Goal: Check status: Check status

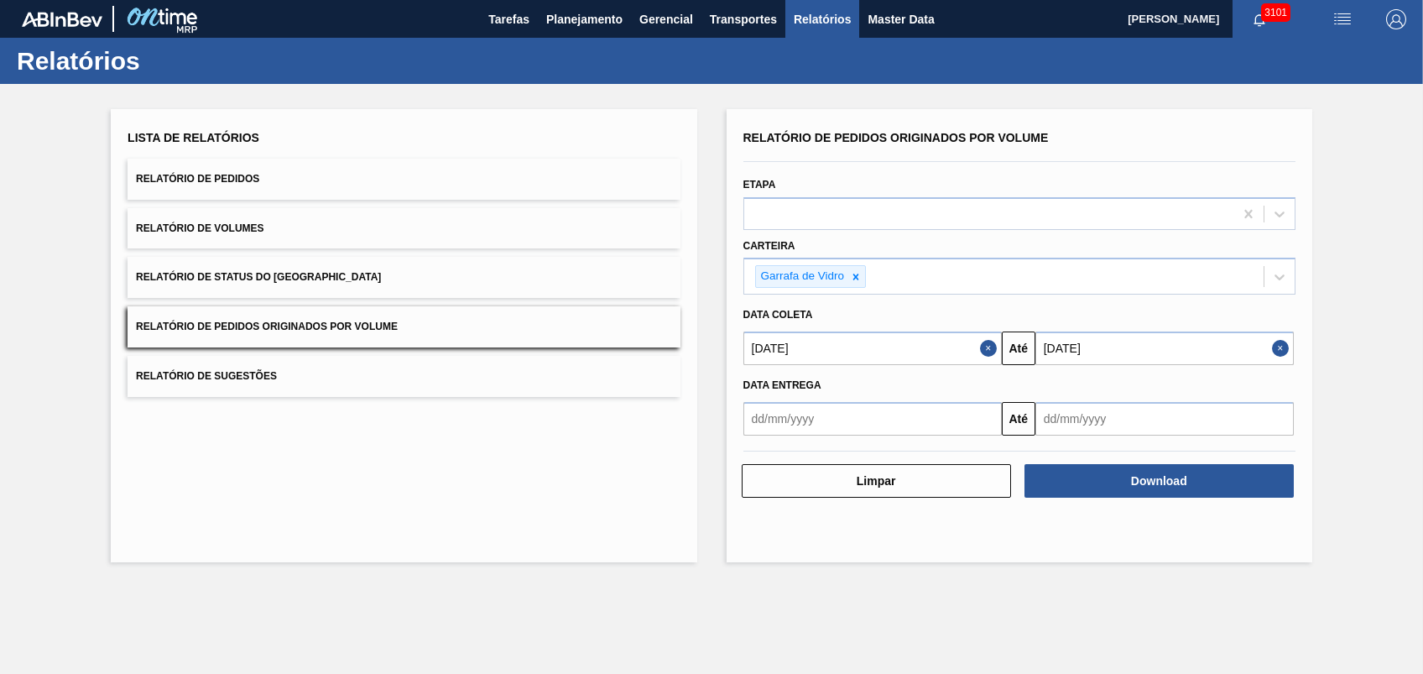
click at [627, 113] on div "Lista de Relatórios Relatório de Pedidos Relatório de Volumes Relatório de Stat…" at bounding box center [404, 335] width 586 height 453
click at [615, 15] on span "Planejamento" at bounding box center [584, 19] width 76 height 20
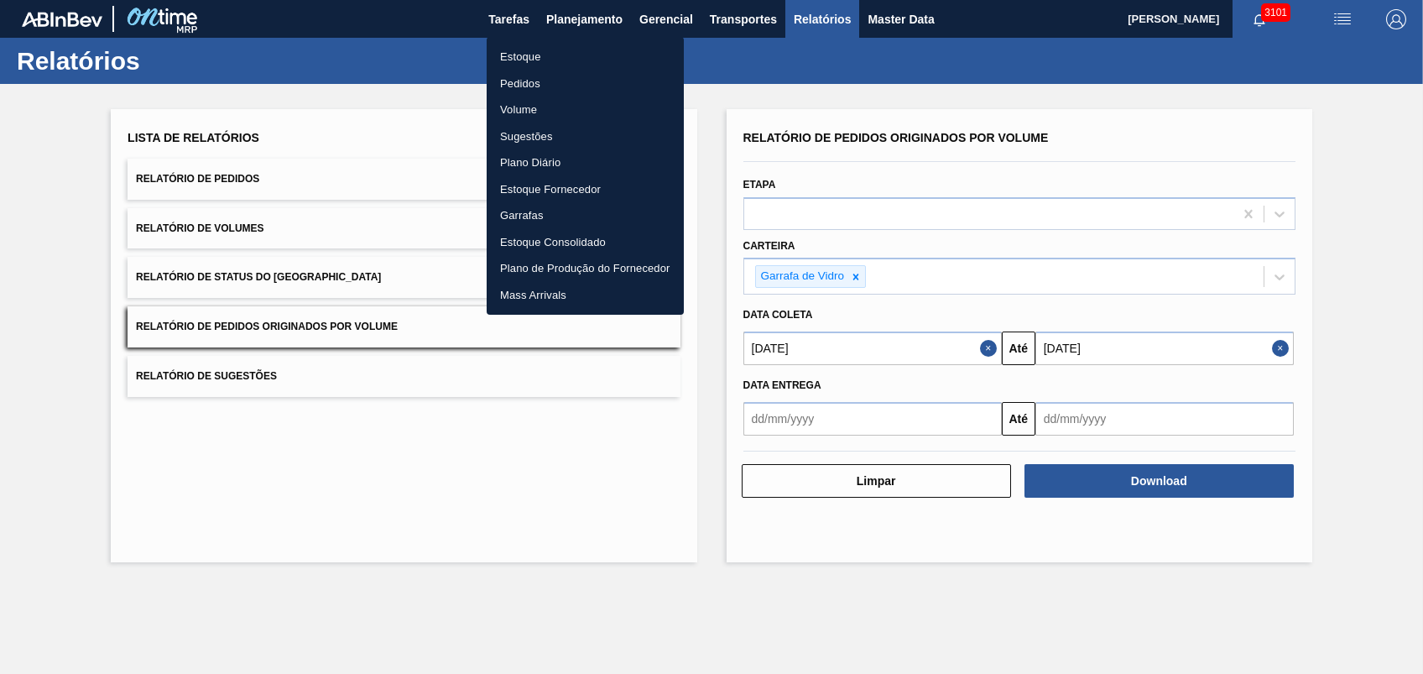
click at [830, 54] on div at bounding box center [711, 337] width 1423 height 674
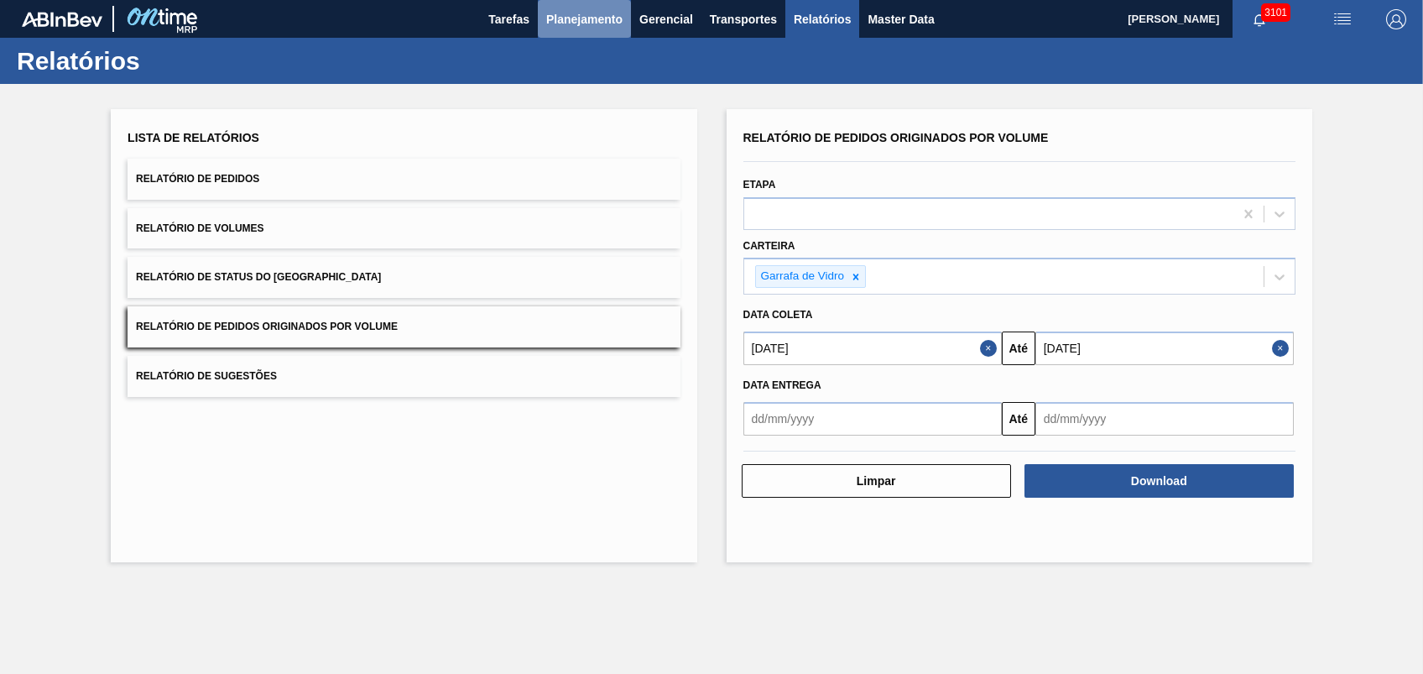
click at [607, 19] on span "Planejamento" at bounding box center [584, 19] width 76 height 20
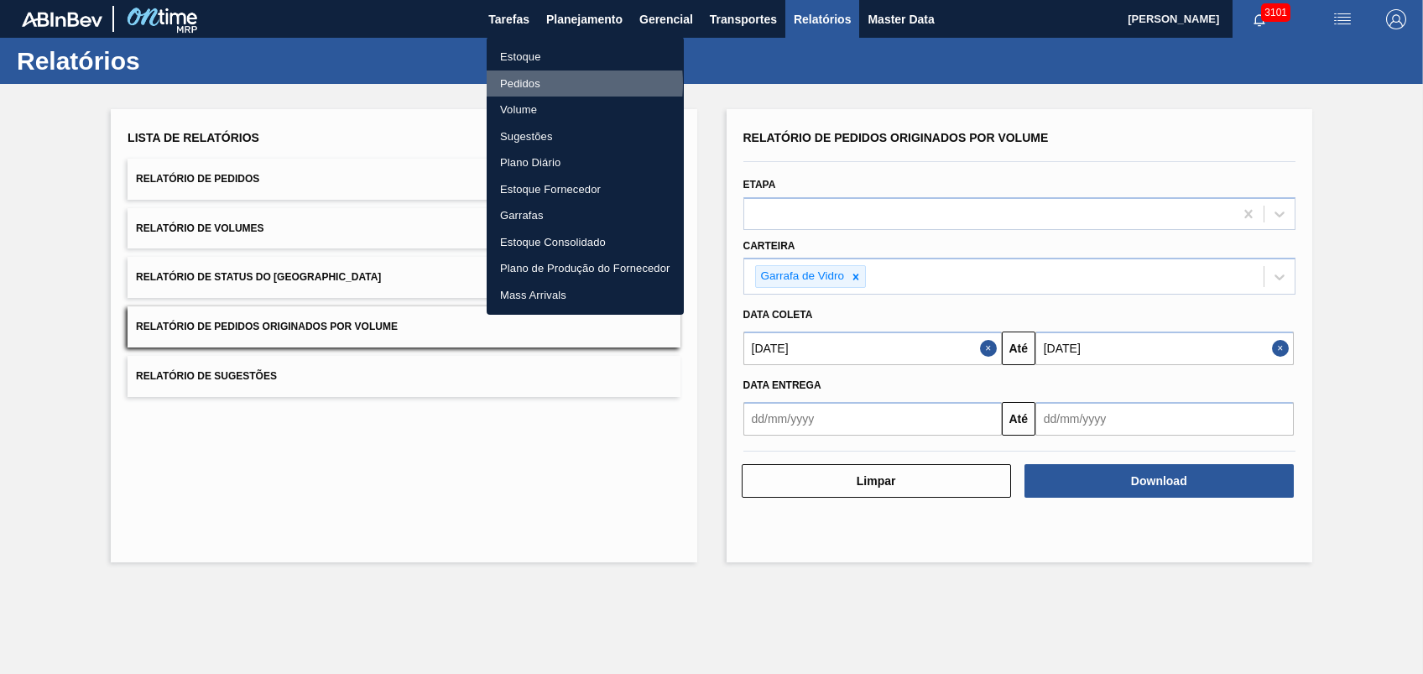
click at [537, 83] on li "Pedidos" at bounding box center [585, 83] width 197 height 27
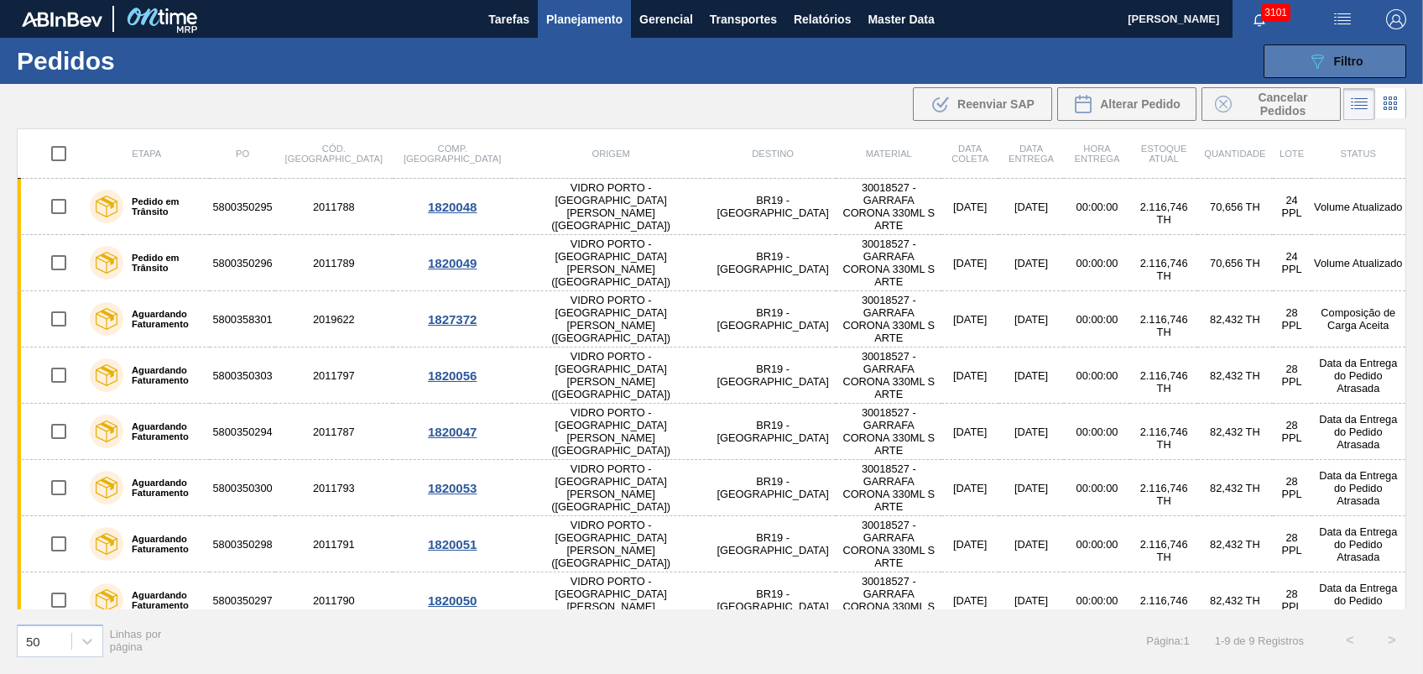
click at [1289, 60] on button "089F7B8B-B2A5-4AFE-B5C0-19BA573D28AC Filtro" at bounding box center [1334, 61] width 143 height 34
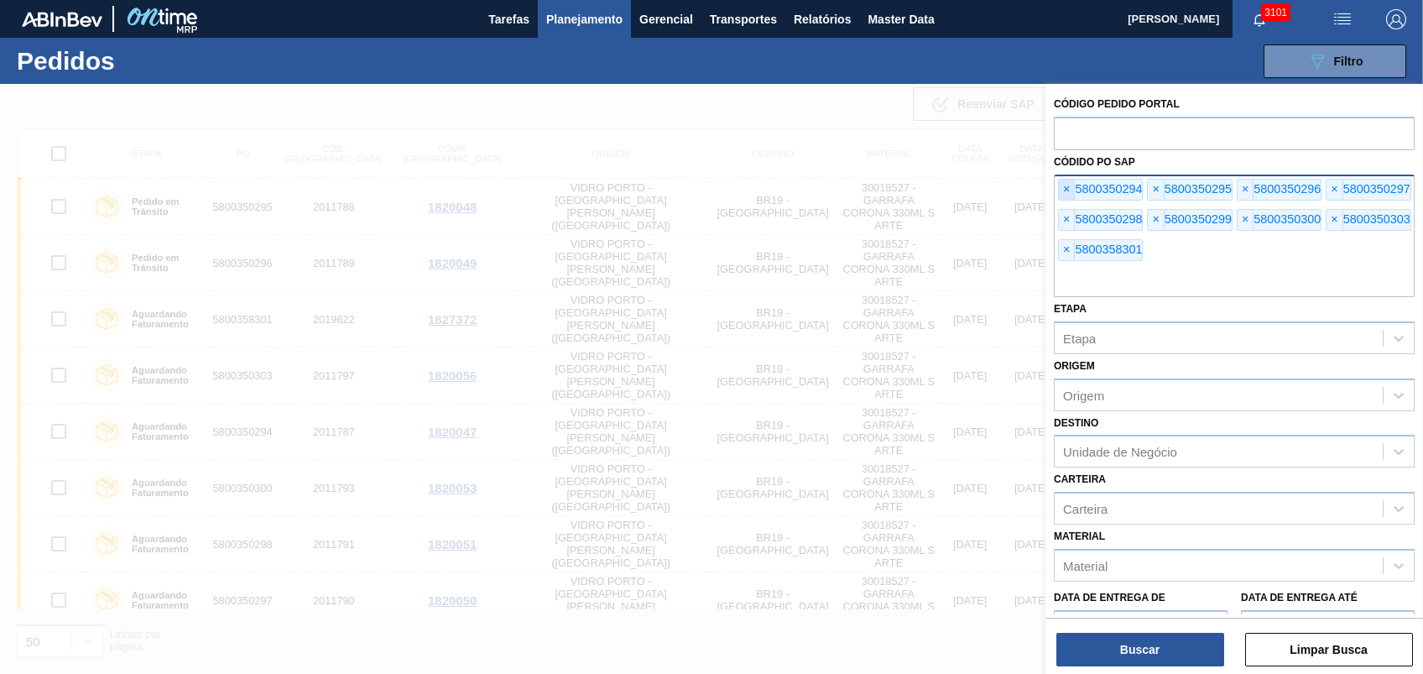
click at [1065, 185] on span "×" at bounding box center [1067, 190] width 16 height 20
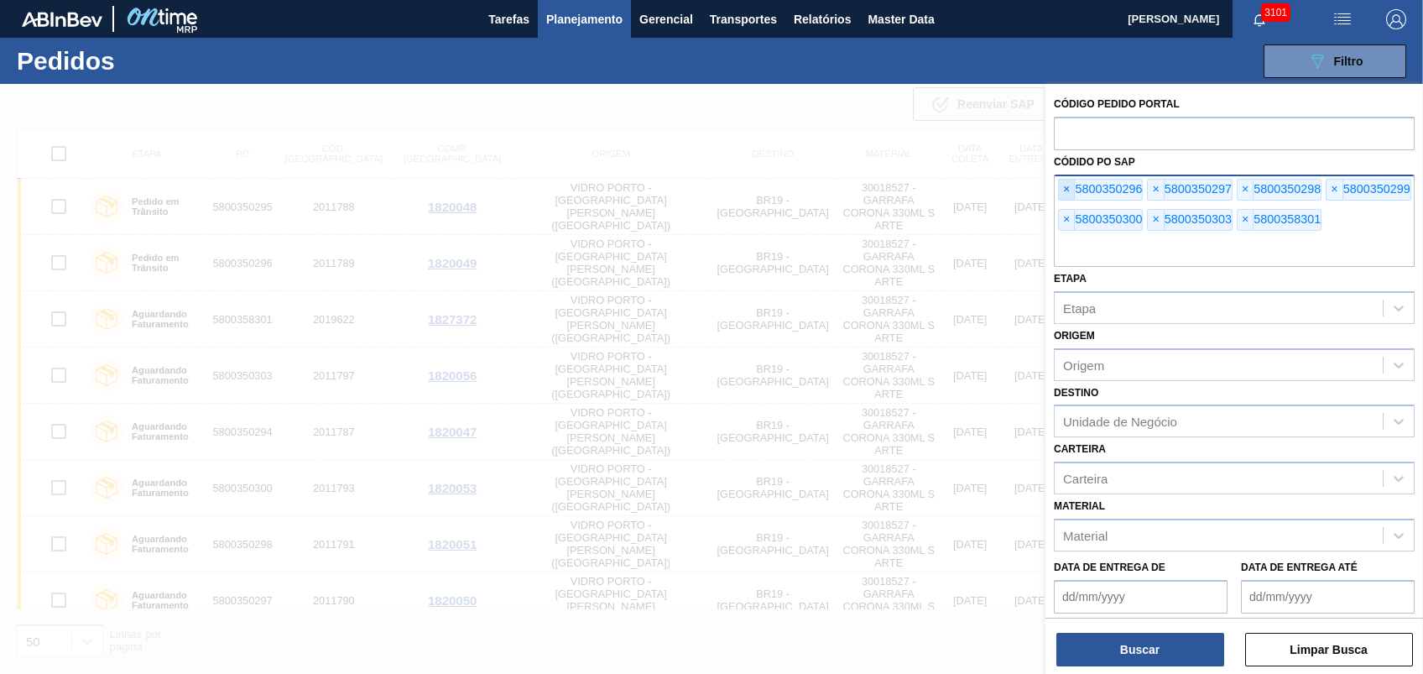
click at [1065, 185] on span "×" at bounding box center [1067, 190] width 16 height 20
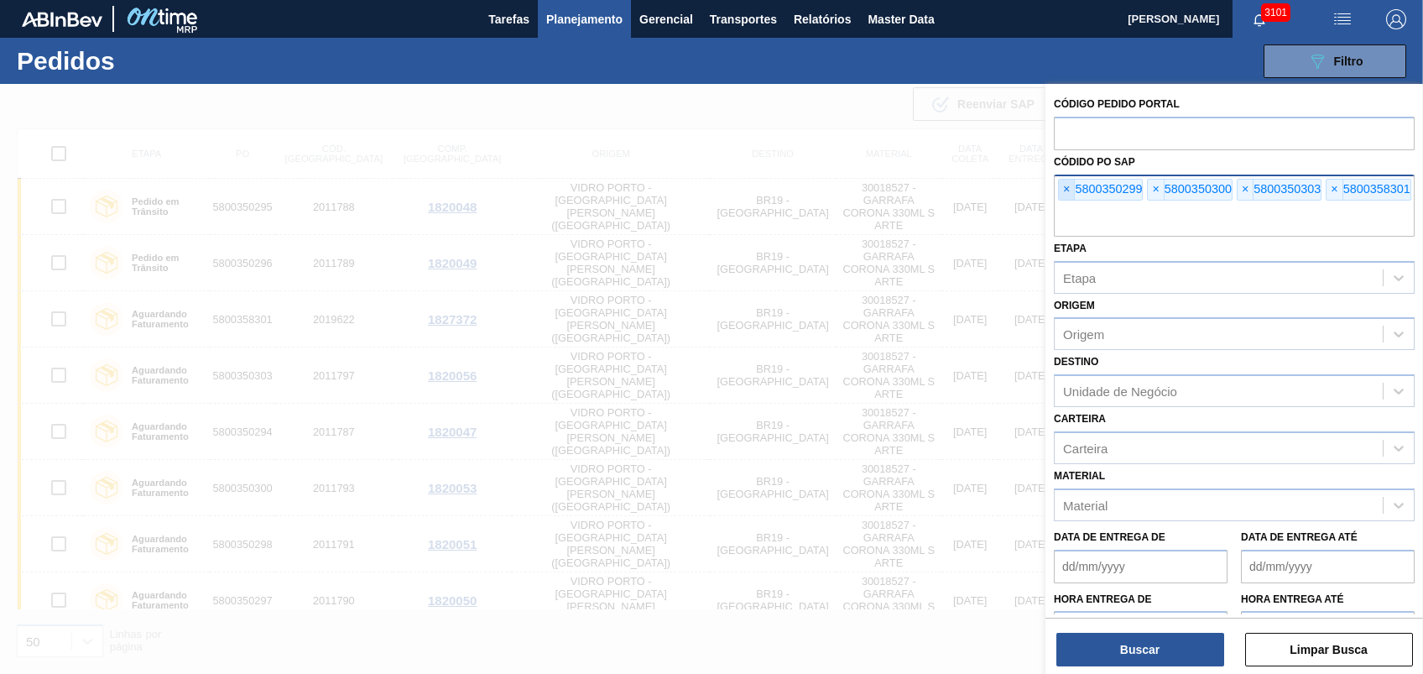
click at [1065, 185] on span "×" at bounding box center [1067, 190] width 16 height 20
click at [1065, 184] on span "×" at bounding box center [1067, 190] width 16 height 20
click at [1065, 205] on input "text" at bounding box center [1234, 221] width 361 height 32
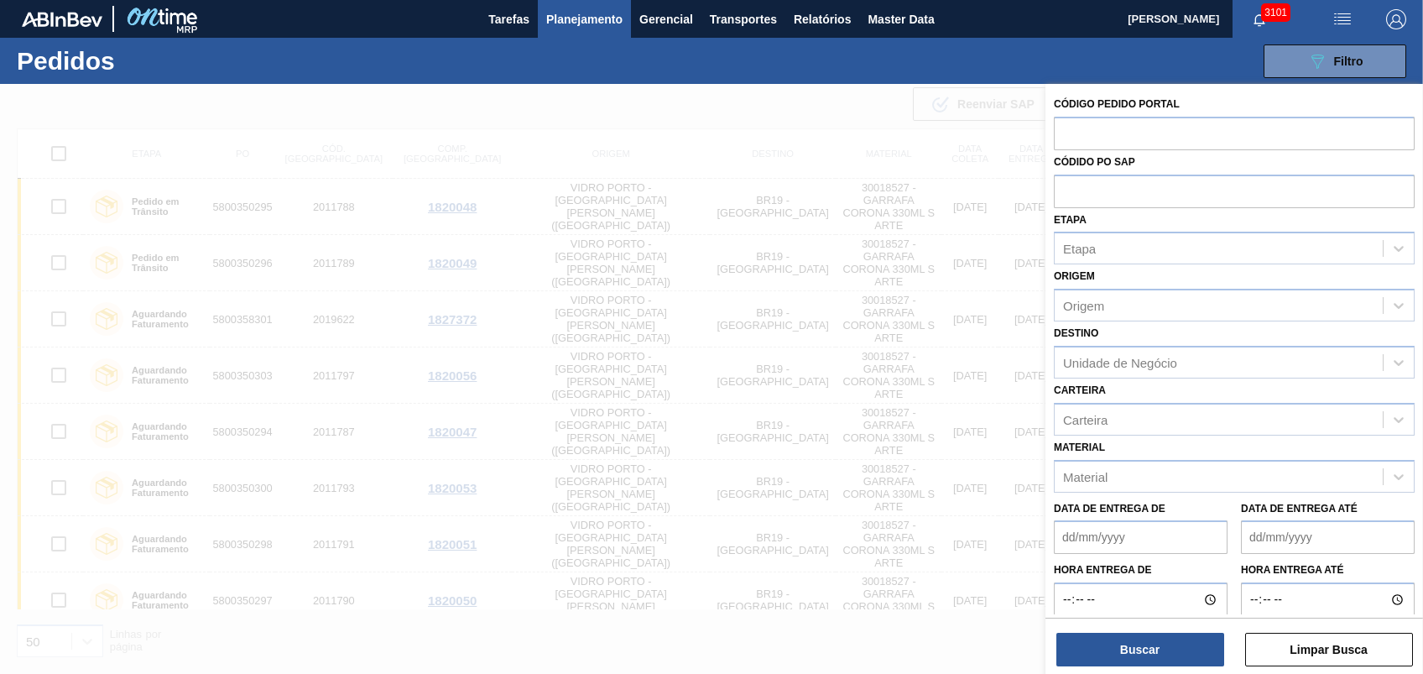
paste input "text"
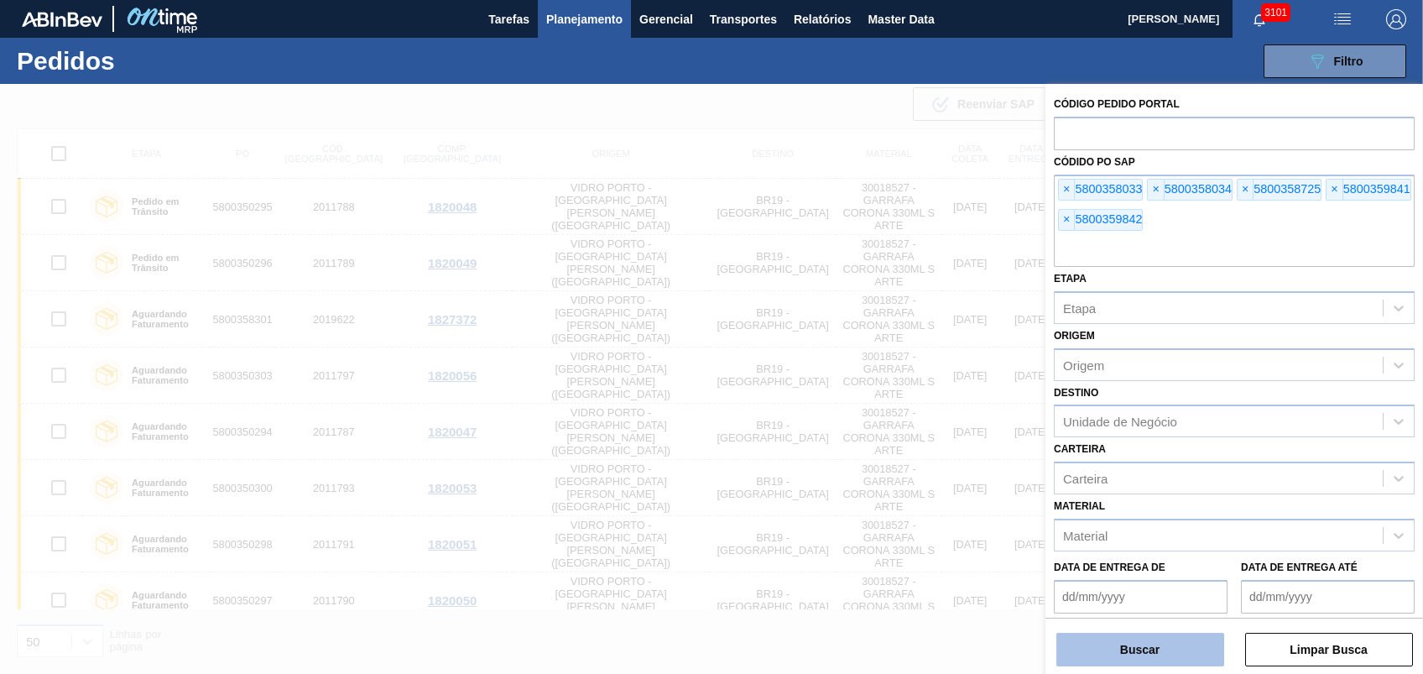
click at [1123, 648] on button "Buscar" at bounding box center [1140, 650] width 168 height 34
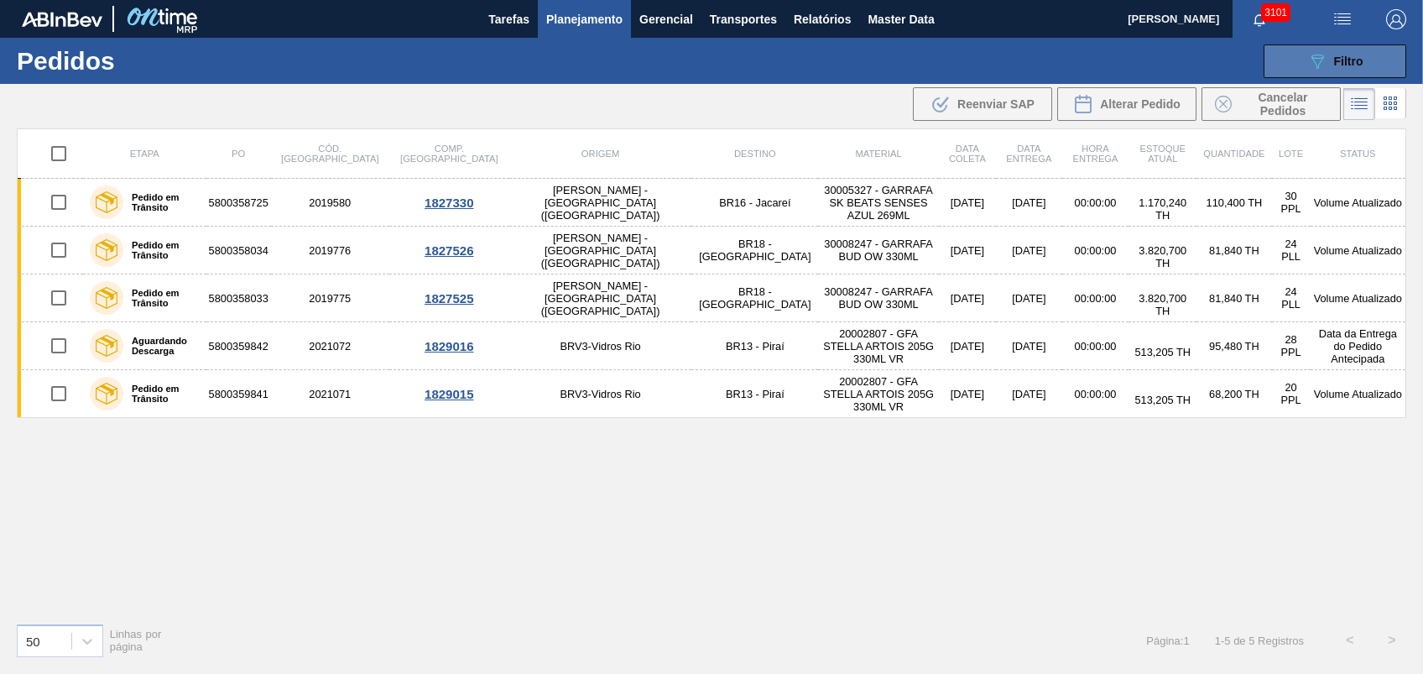
click at [1302, 75] on button "089F7B8B-B2A5-4AFE-B5C0-19BA573D28AC Filtro" at bounding box center [1334, 61] width 143 height 34
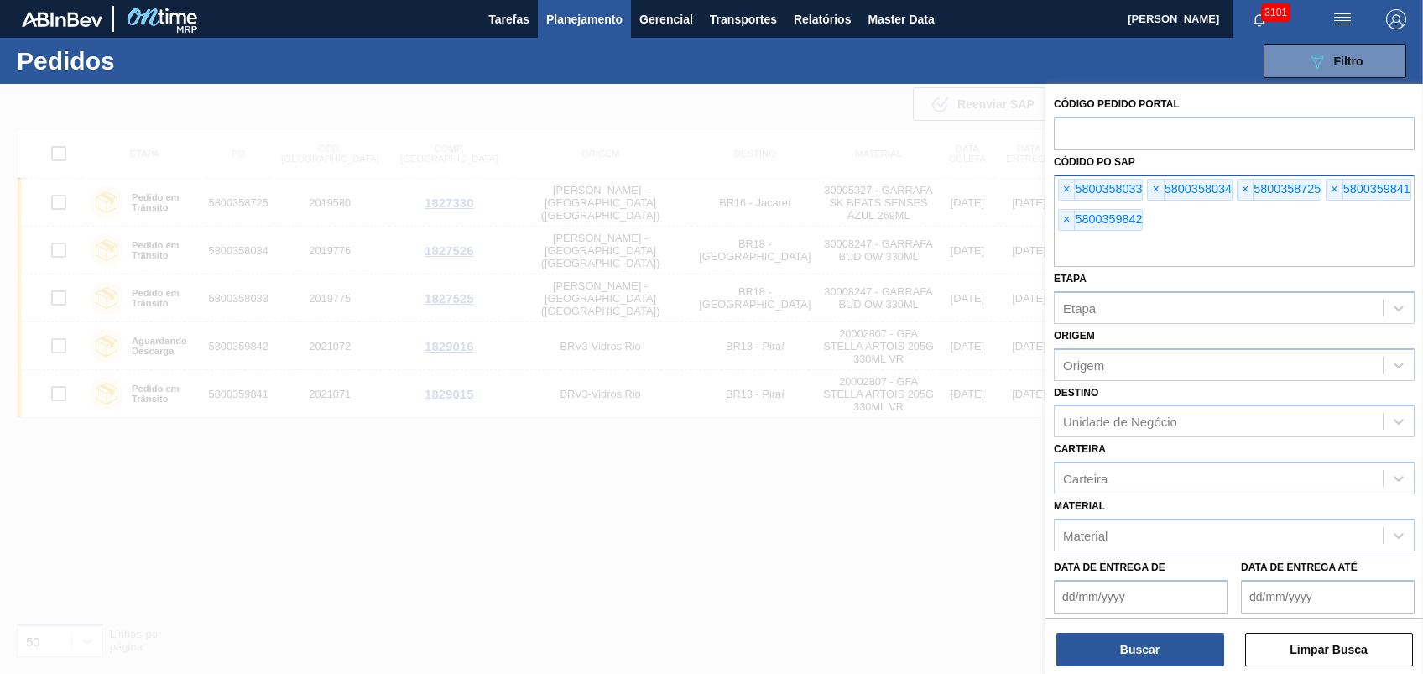
click at [1074, 186] on div "× 5800358033" at bounding box center [1100, 190] width 85 height 22
click at [1074, 186] on span "×" at bounding box center [1067, 190] width 16 height 20
click at [1072, 187] on span "×" at bounding box center [1067, 190] width 16 height 20
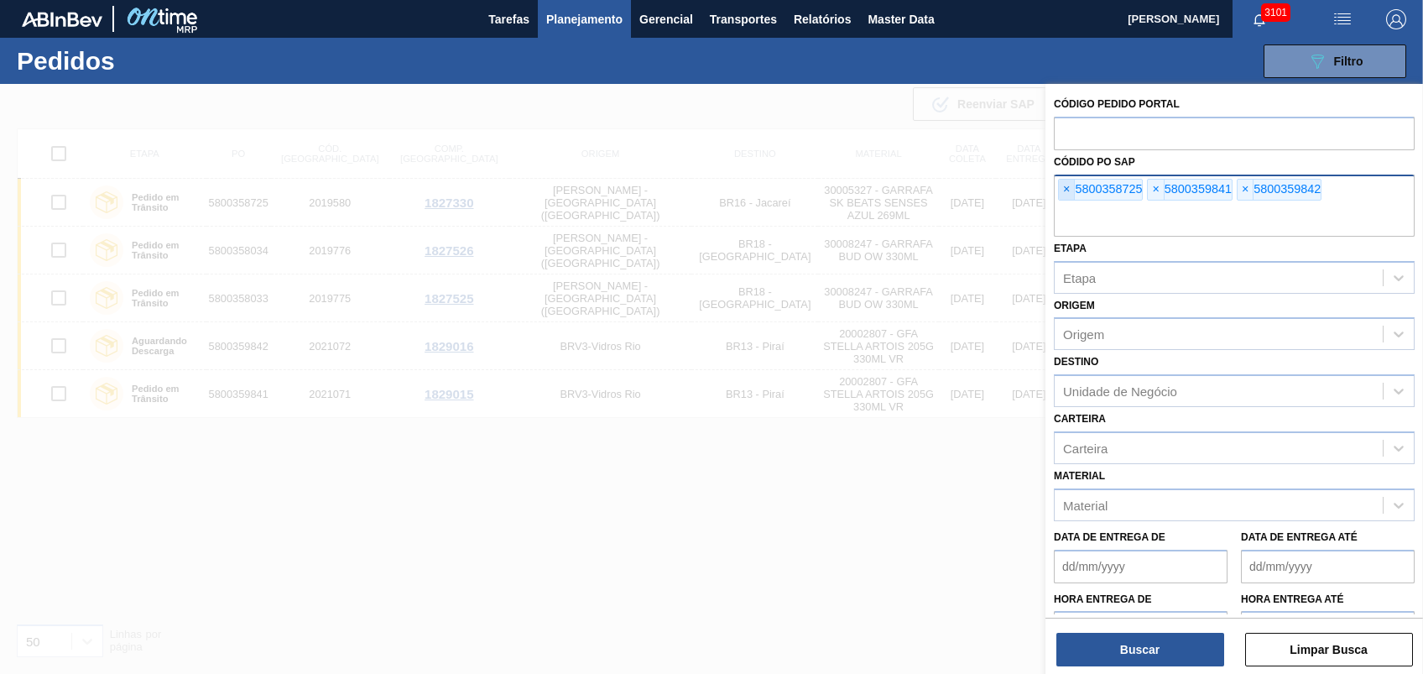
click at [1072, 187] on span "×" at bounding box center [1067, 190] width 16 height 20
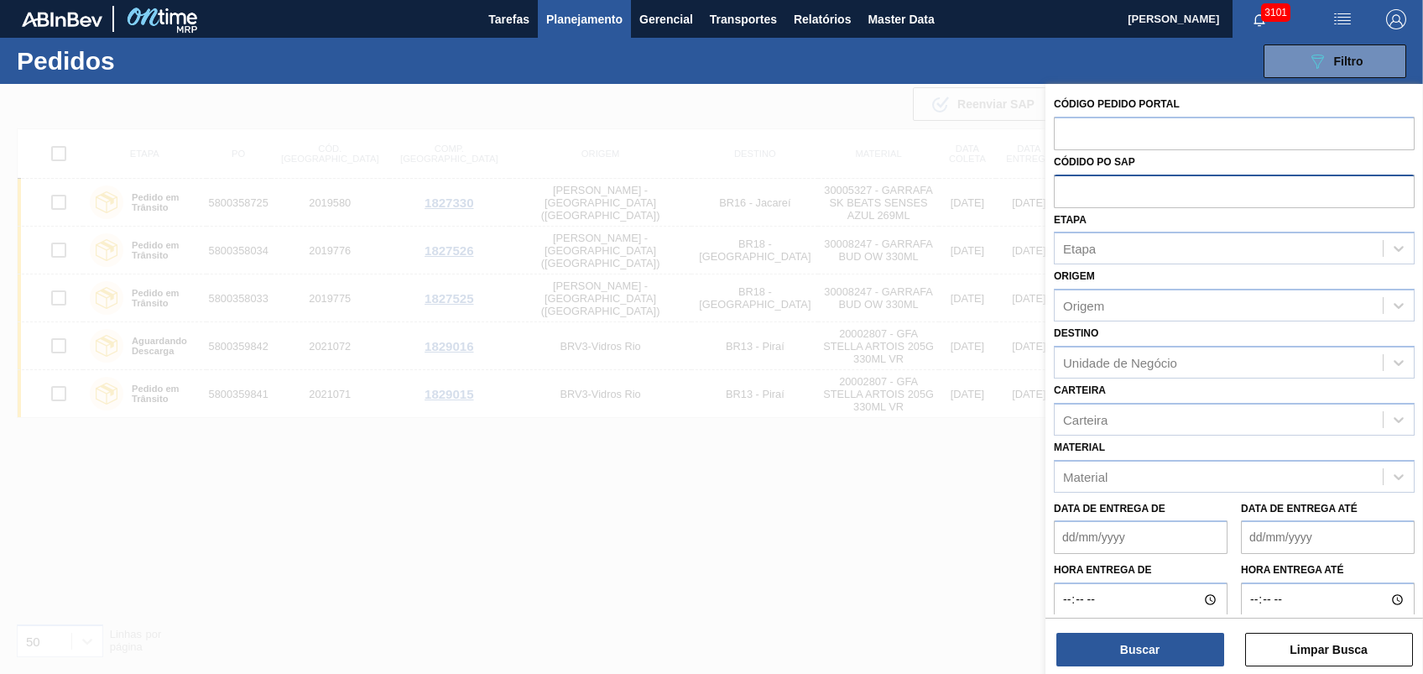
click at [1072, 187] on input "text" at bounding box center [1234, 190] width 361 height 32
paste input "text"
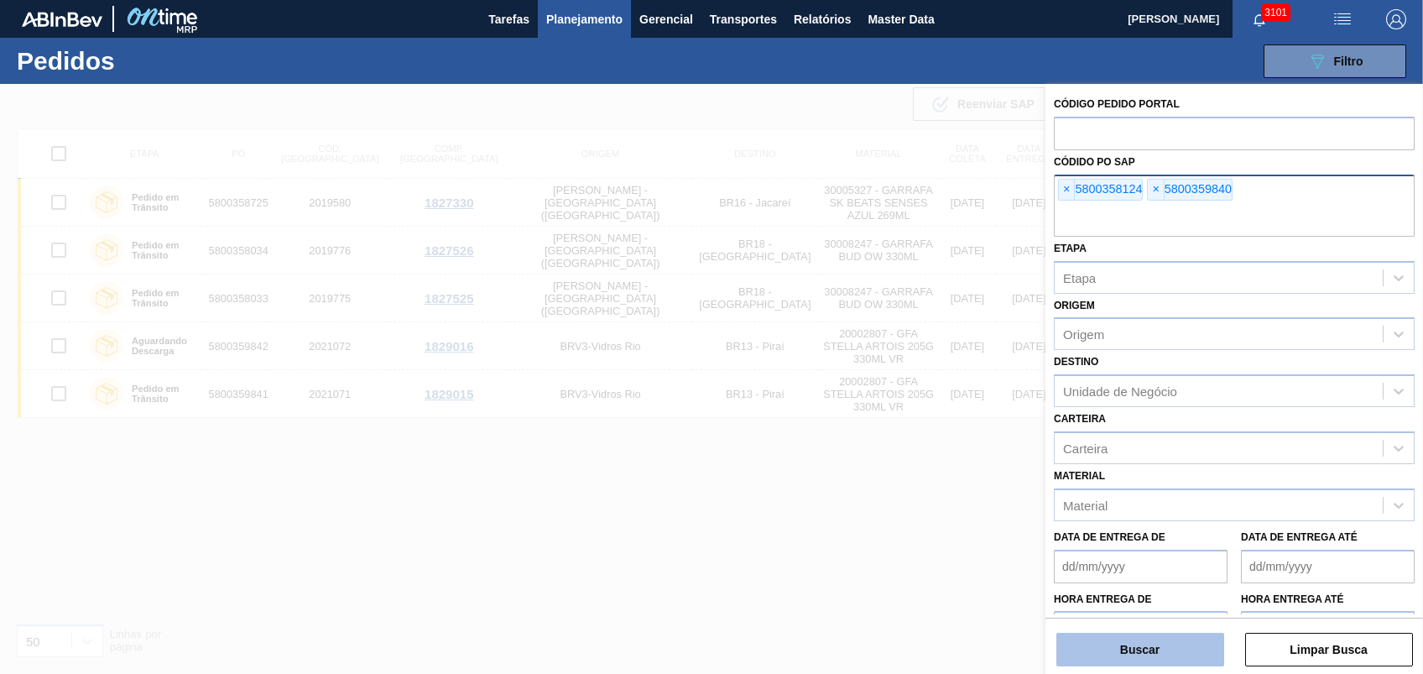
click at [1152, 651] on button "Buscar" at bounding box center [1140, 650] width 168 height 34
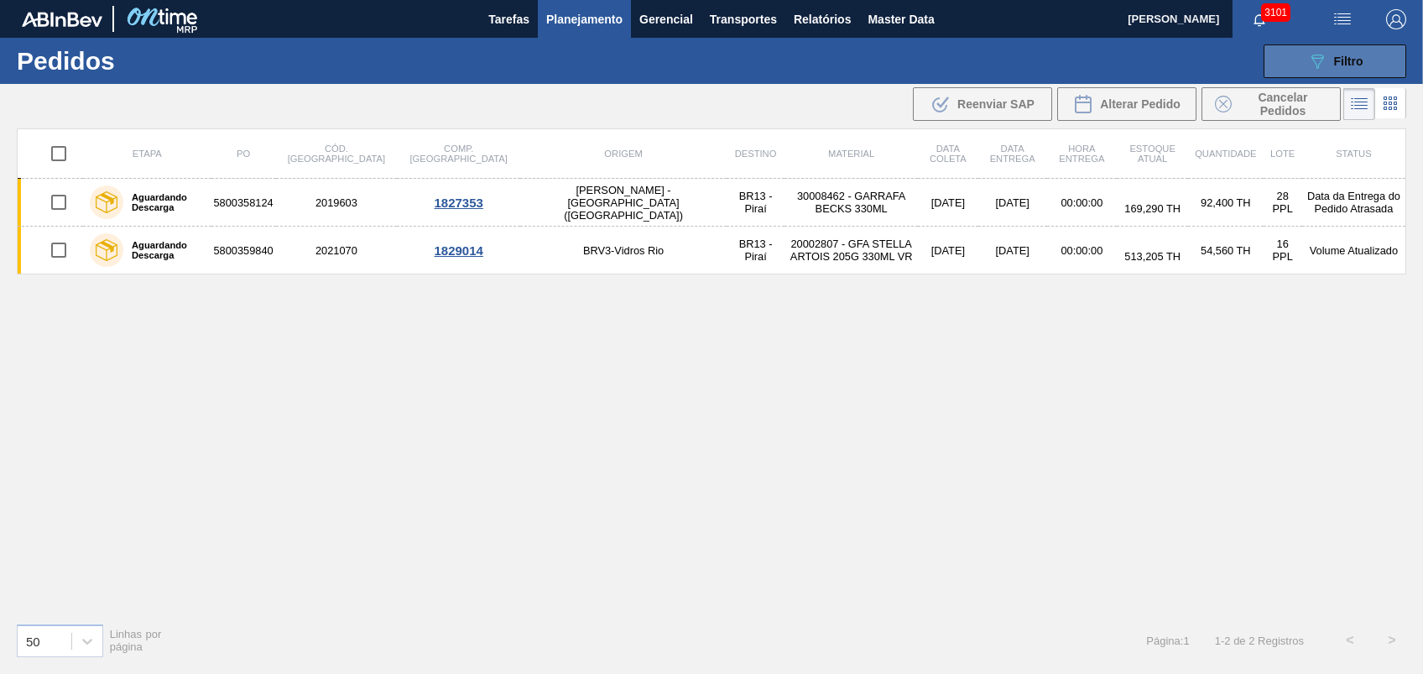
click at [1279, 55] on button "089F7B8B-B2A5-4AFE-B5C0-19BA573D28AC Filtro" at bounding box center [1334, 61] width 143 height 34
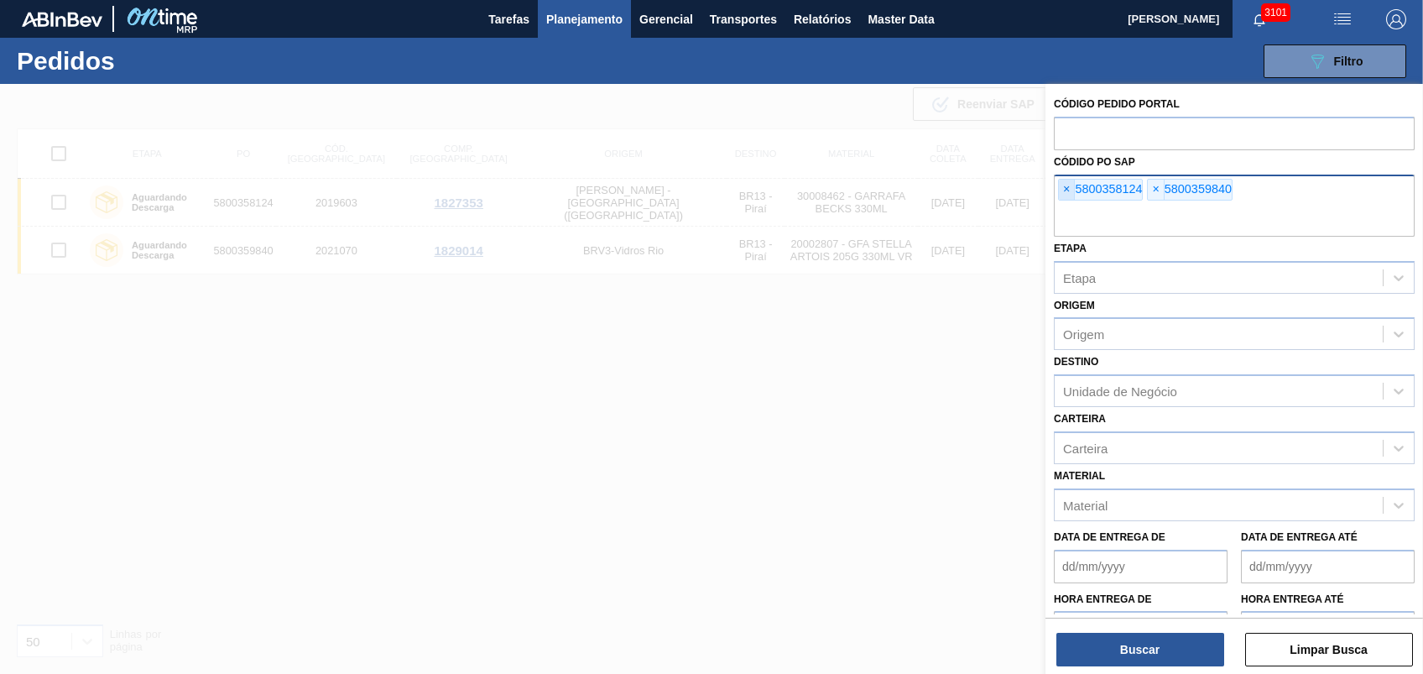
click at [1065, 180] on span "×" at bounding box center [1067, 190] width 16 height 20
paste input "5800359837"
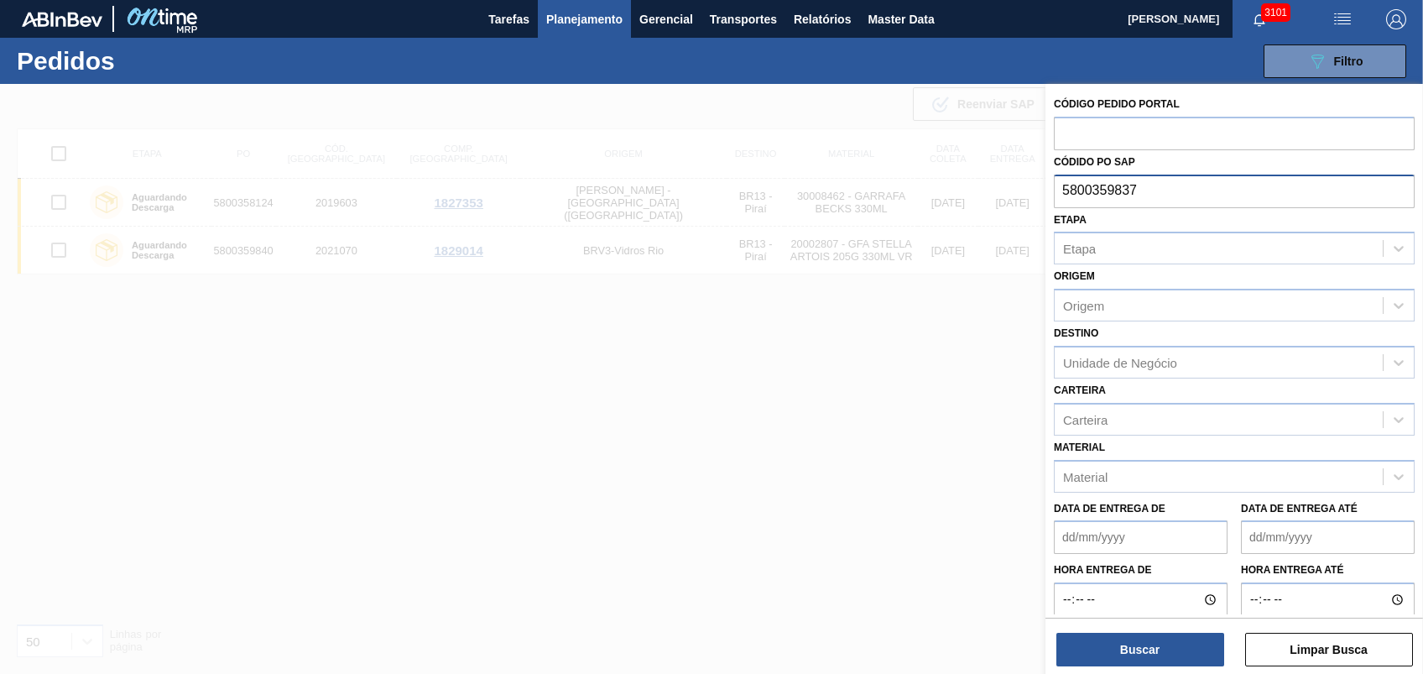
click at [1065, 180] on input "5800359837" at bounding box center [1234, 190] width 361 height 32
type input "5800359837"
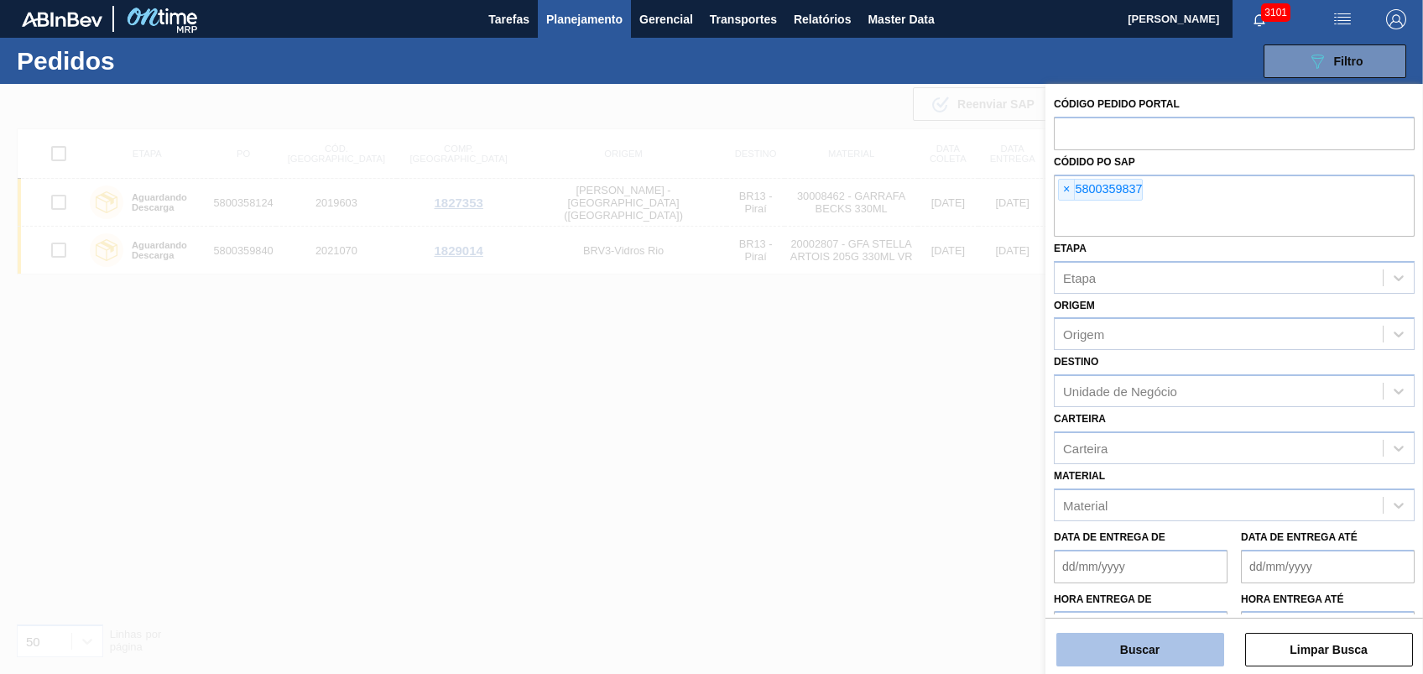
click at [1129, 644] on button "Buscar" at bounding box center [1140, 650] width 168 height 34
